Goal: Transaction & Acquisition: Download file/media

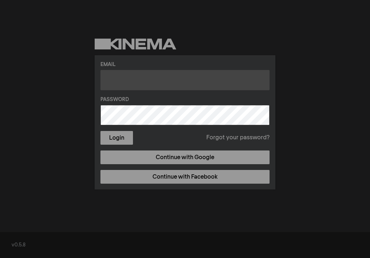
drag, startPoint x: 182, startPoint y: 89, endPoint x: 128, endPoint y: 75, distance: 56.0
click at [162, 90] on input "text" at bounding box center [184, 80] width 169 height 20
drag, startPoint x: 131, startPoint y: 76, endPoint x: 136, endPoint y: 67, distance: 10.7
click at [131, 76] on input "text" at bounding box center [184, 80] width 169 height 20
click at [100, 131] on button "Login" at bounding box center [116, 138] width 32 height 14
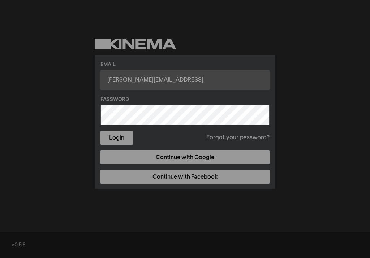
type input "aho@fvcc.eduGeorock1"
click at [100, 131] on button "Login" at bounding box center [116, 138] width 32 height 14
drag, startPoint x: 131, startPoint y: 82, endPoint x: 137, endPoint y: 86, distance: 7.0
click at [131, 82] on input "text" at bounding box center [184, 80] width 169 height 20
type input "[PERSON_NAME][EMAIL_ADDRESS][DOMAIN_NAME]"
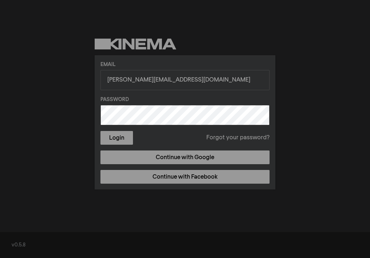
click at [100, 131] on button "Login" at bounding box center [116, 138] width 32 height 14
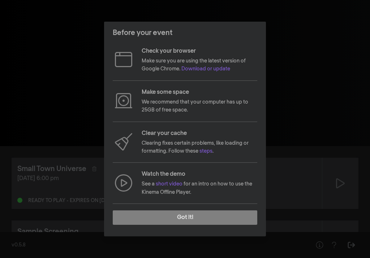
drag, startPoint x: 180, startPoint y: 225, endPoint x: 192, endPoint y: 227, distance: 12.9
click at [180, 226] on footer "Got it!" at bounding box center [185, 221] width 162 height 32
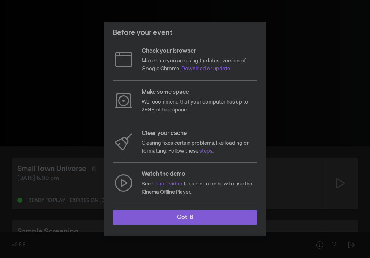
click at [200, 217] on button "Got it!" at bounding box center [185, 217] width 144 height 14
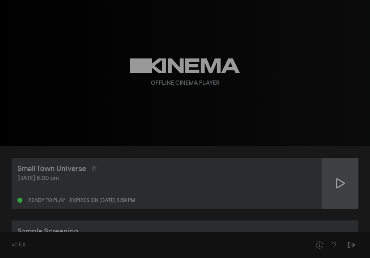
click at [342, 187] on icon at bounding box center [340, 184] width 9 height 12
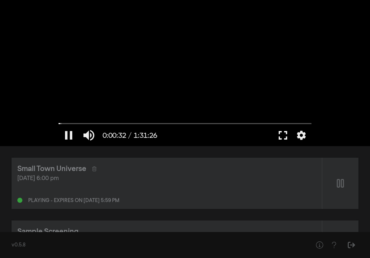
click at [281, 135] on button "fullscreen" at bounding box center [283, 136] width 20 height 22
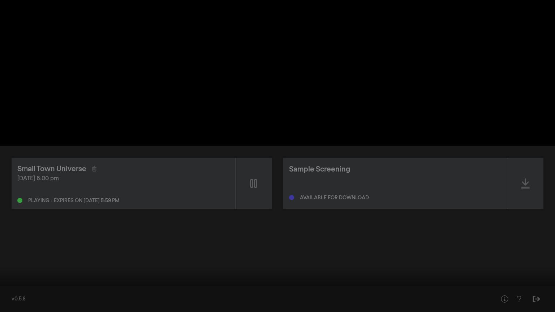
click at [16, 258] on button "pause" at bounding box center [14, 301] width 20 height 22
drag, startPoint x: 7, startPoint y: 290, endPoint x: 0, endPoint y: 290, distance: 6.9
click at [4, 258] on input "Seek" at bounding box center [277, 289] width 547 height 4
type input "0.083416"
